Goal: Navigation & Orientation: Find specific page/section

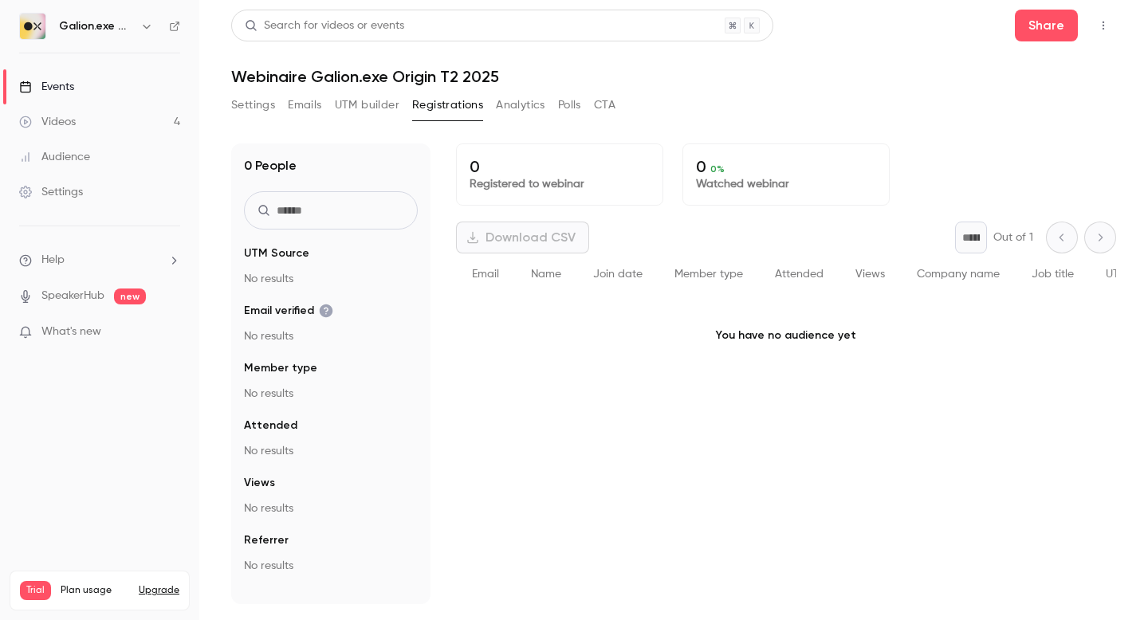
click at [128, 88] on link "Events" at bounding box center [99, 86] width 199 height 35
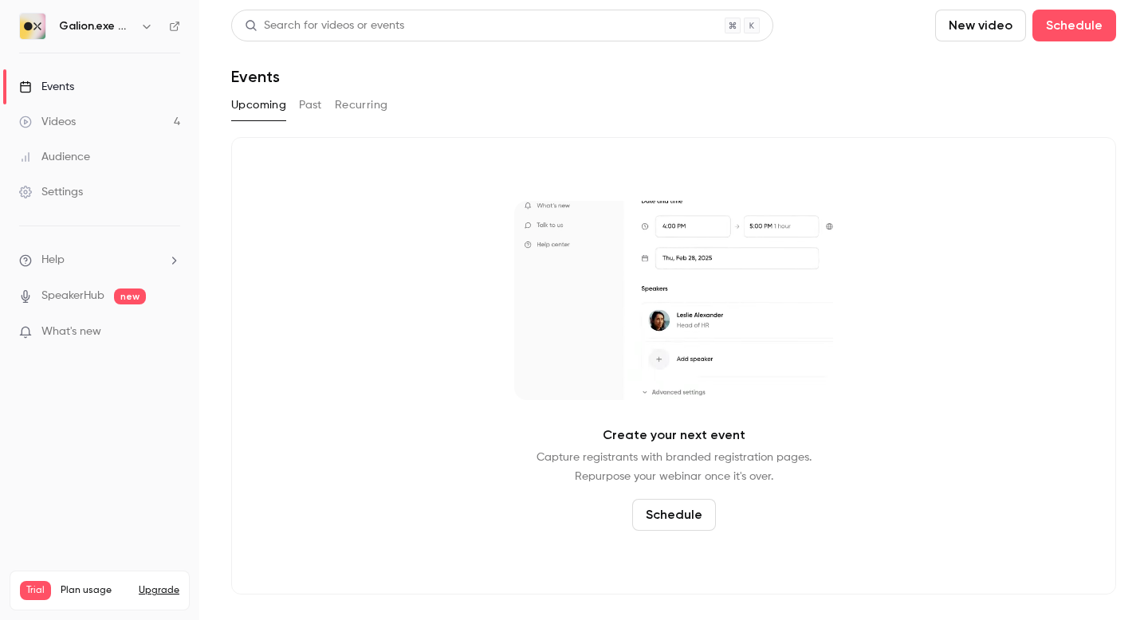
click at [128, 84] on link "Events" at bounding box center [99, 86] width 199 height 35
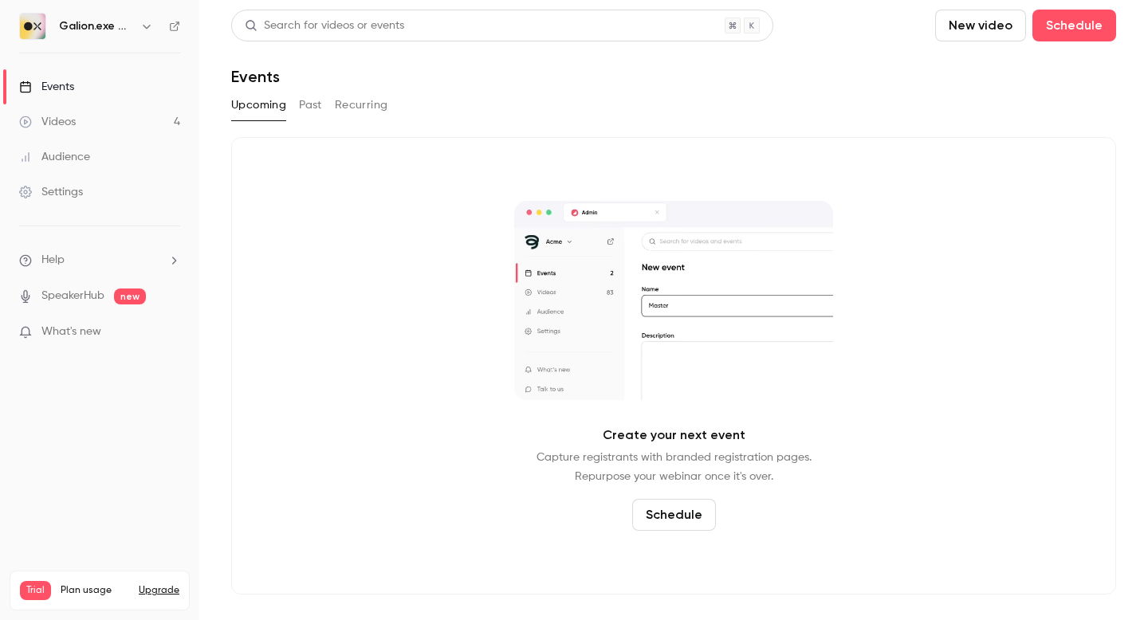
click at [128, 84] on link "Events" at bounding box center [99, 86] width 199 height 35
click at [116, 33] on h6 "Galion.exe Workshops" at bounding box center [96, 26] width 75 height 16
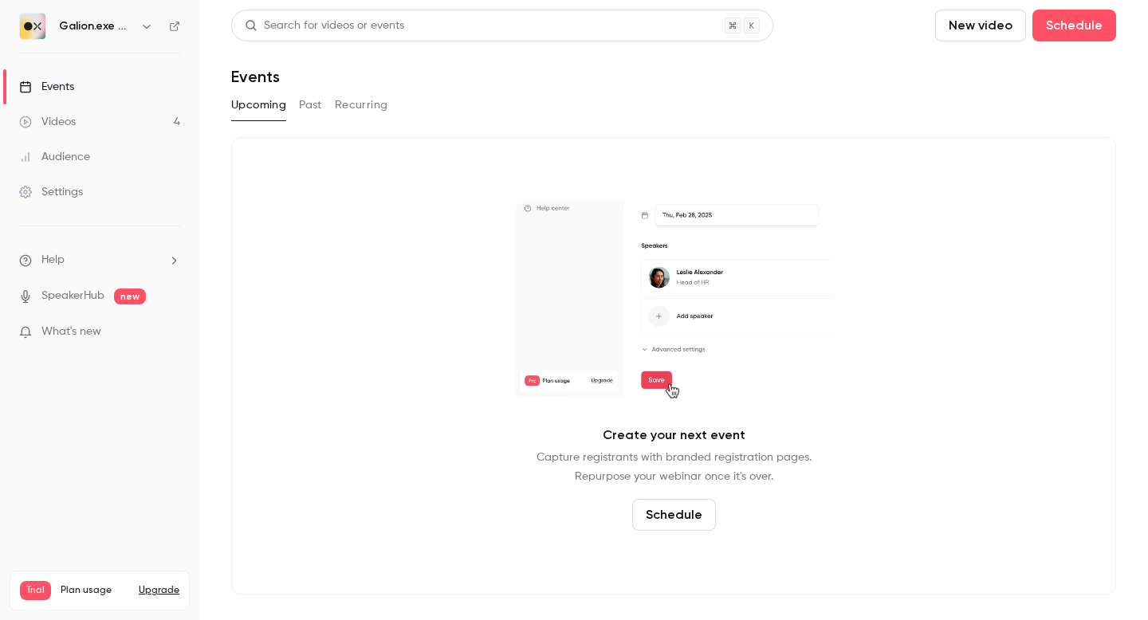
click at [145, 28] on icon "button" at bounding box center [146, 26] width 13 height 13
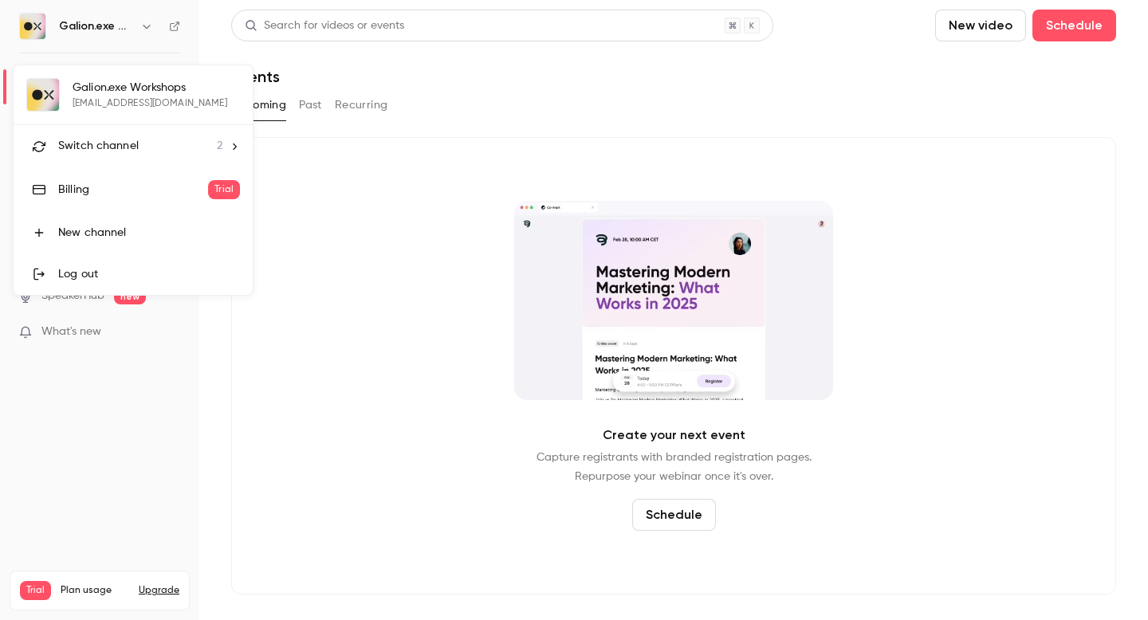
click at [182, 145] on div "Switch channel 2" at bounding box center [140, 146] width 164 height 17
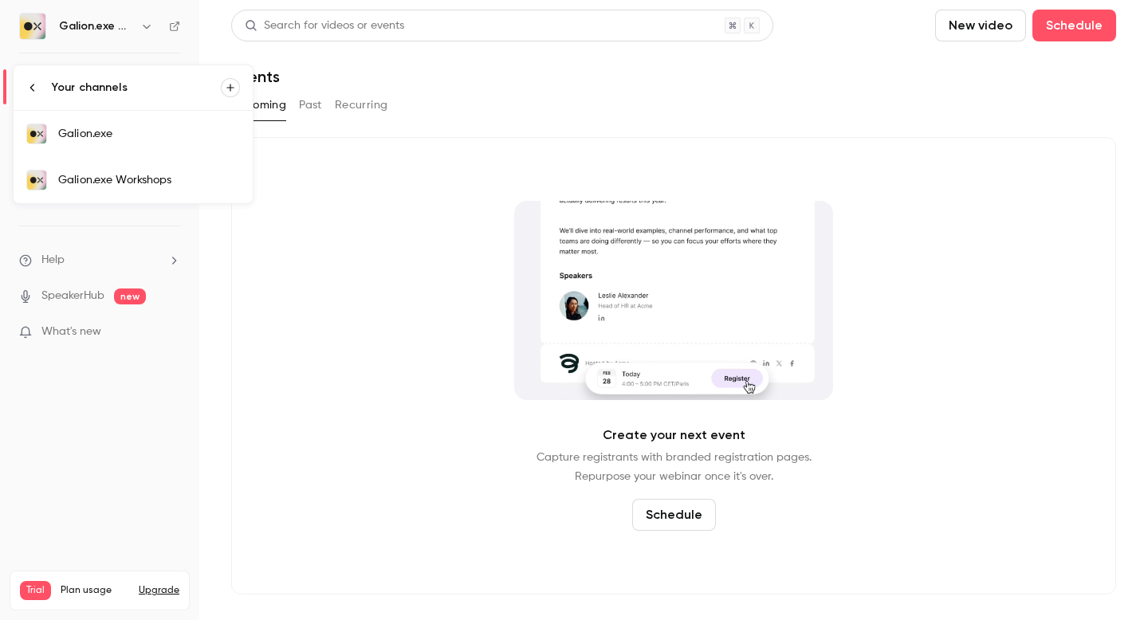
click at [192, 183] on div "Galion.exe Workshops" at bounding box center [149, 180] width 182 height 16
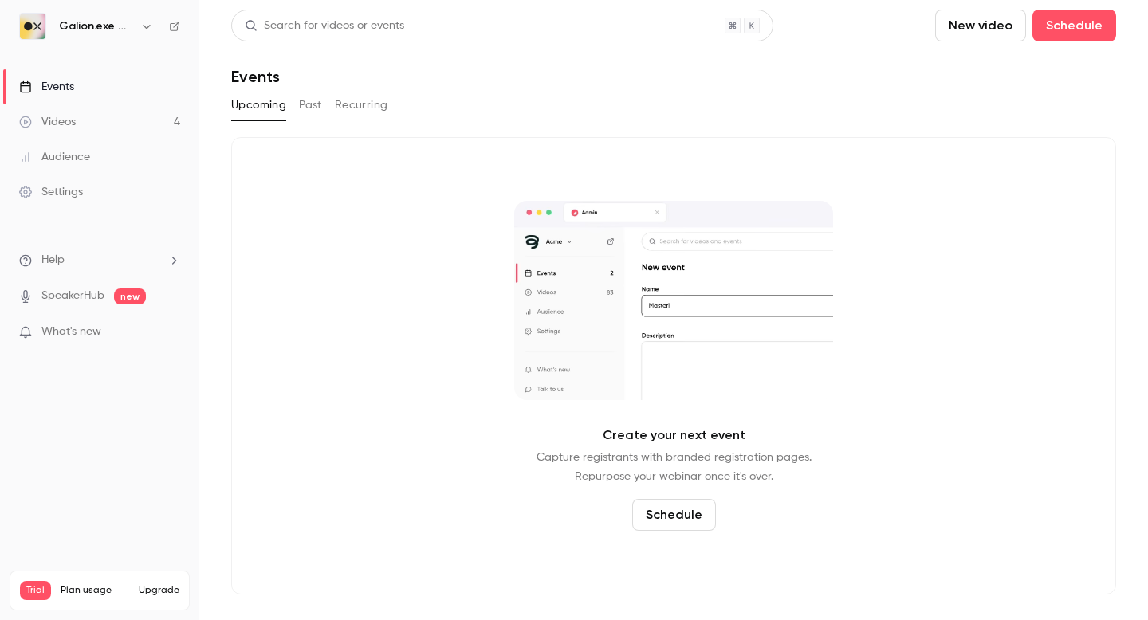
click at [139, 26] on button "button" at bounding box center [146, 26] width 19 height 19
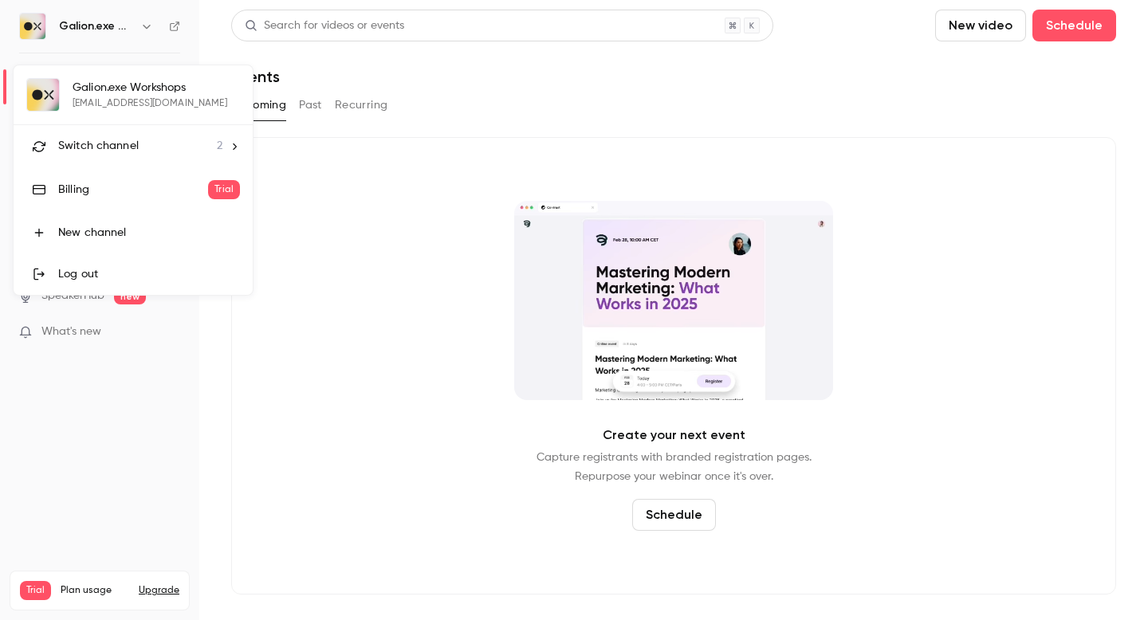
click at [167, 145] on div "Switch channel 2" at bounding box center [140, 146] width 164 height 17
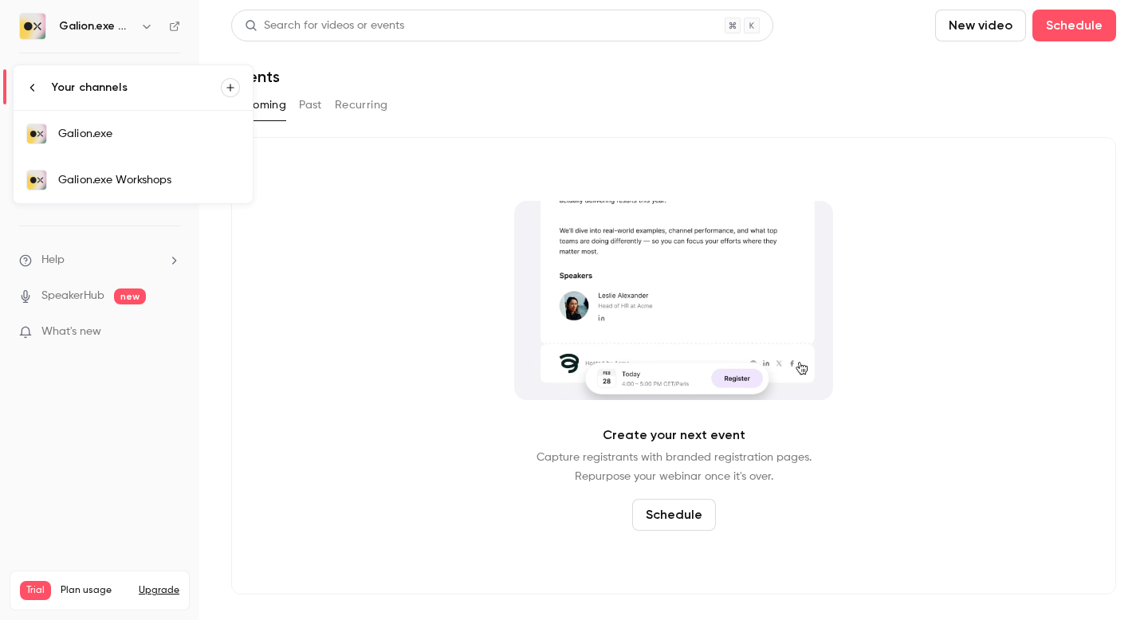
click at [167, 132] on div "Galion.exe" at bounding box center [149, 134] width 182 height 16
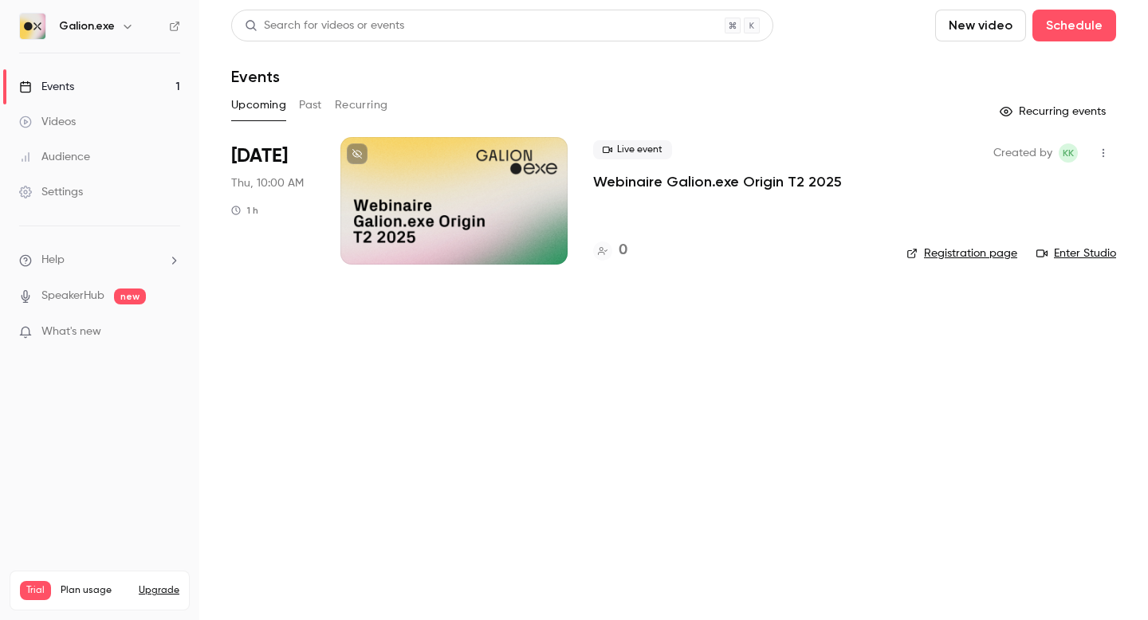
click at [141, 81] on link "Events 1" at bounding box center [99, 86] width 199 height 35
click at [478, 131] on div "Search for videos or events New video Schedule Events Upcoming Past Recurring R…" at bounding box center [673, 147] width 885 height 274
click at [492, 181] on div at bounding box center [453, 201] width 227 height 128
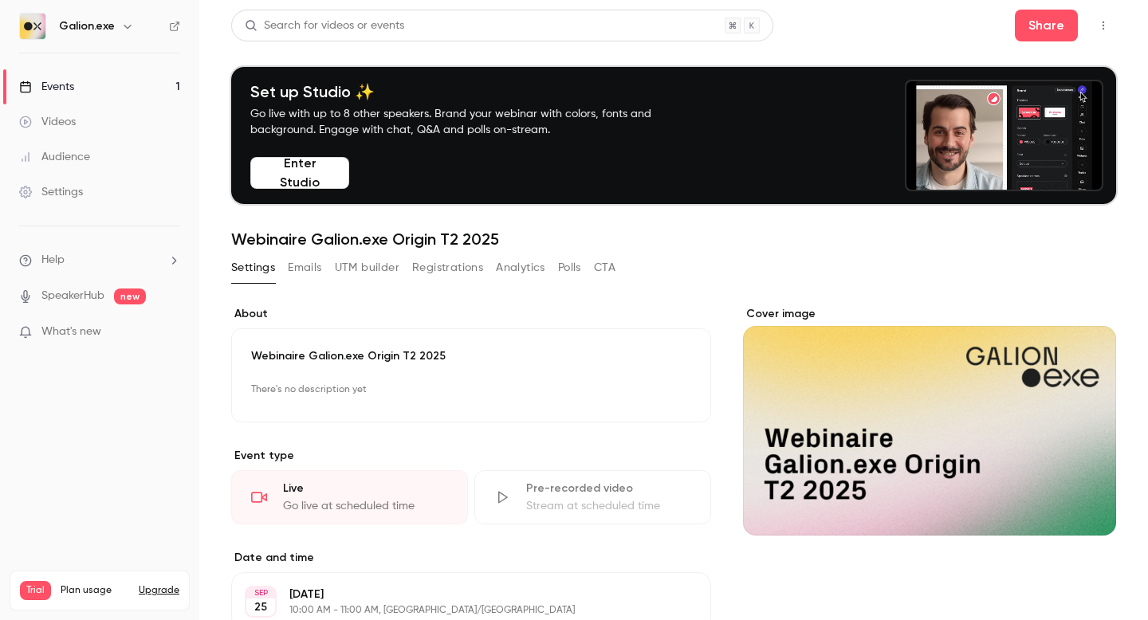
click at [438, 273] on button "Registrations" at bounding box center [447, 268] width 71 height 26
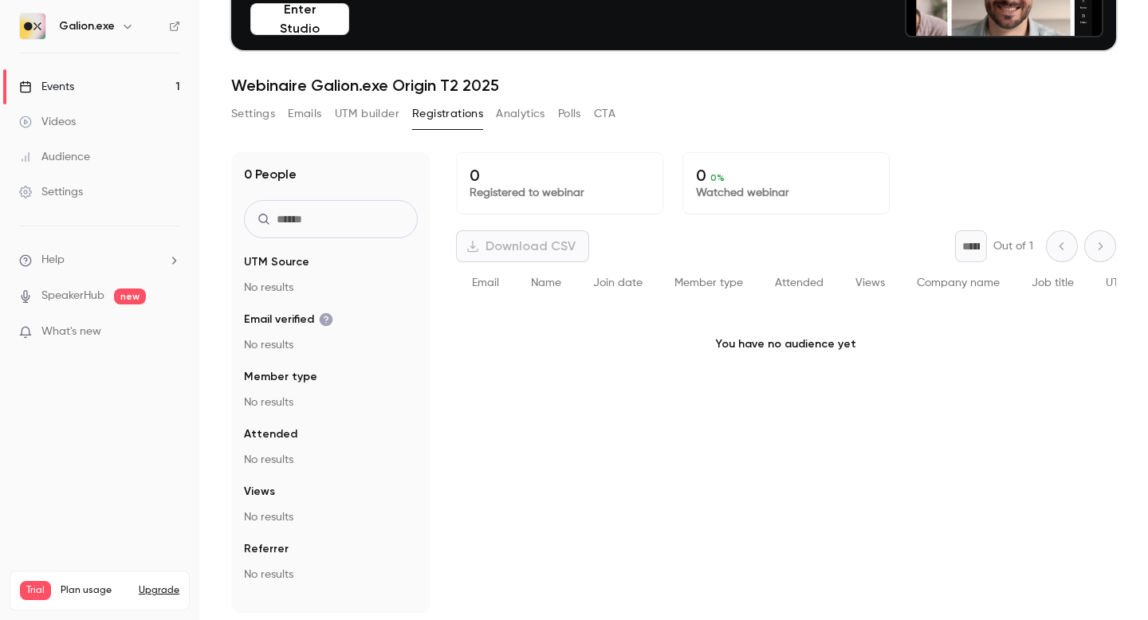
scroll to position [156, 0]
